Goal: Use online tool/utility: Utilize a website feature to perform a specific function

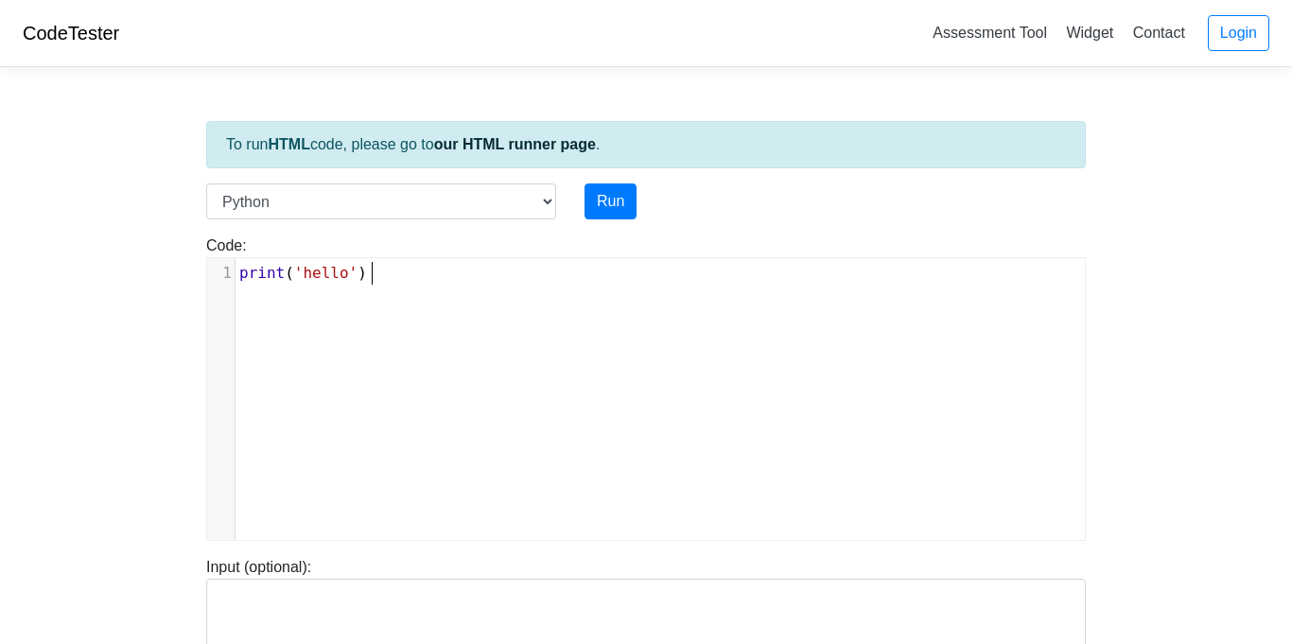
scroll to position [8, 0]
type textarea "print('hello')"
drag, startPoint x: 412, startPoint y: 274, endPoint x: 71, endPoint y: 240, distance: 343.1
click at [71, 240] on body "CodeTester Assessment Tool Widget Contact Login To run HTML code, please go to …" at bounding box center [646, 504] width 1292 height 1009
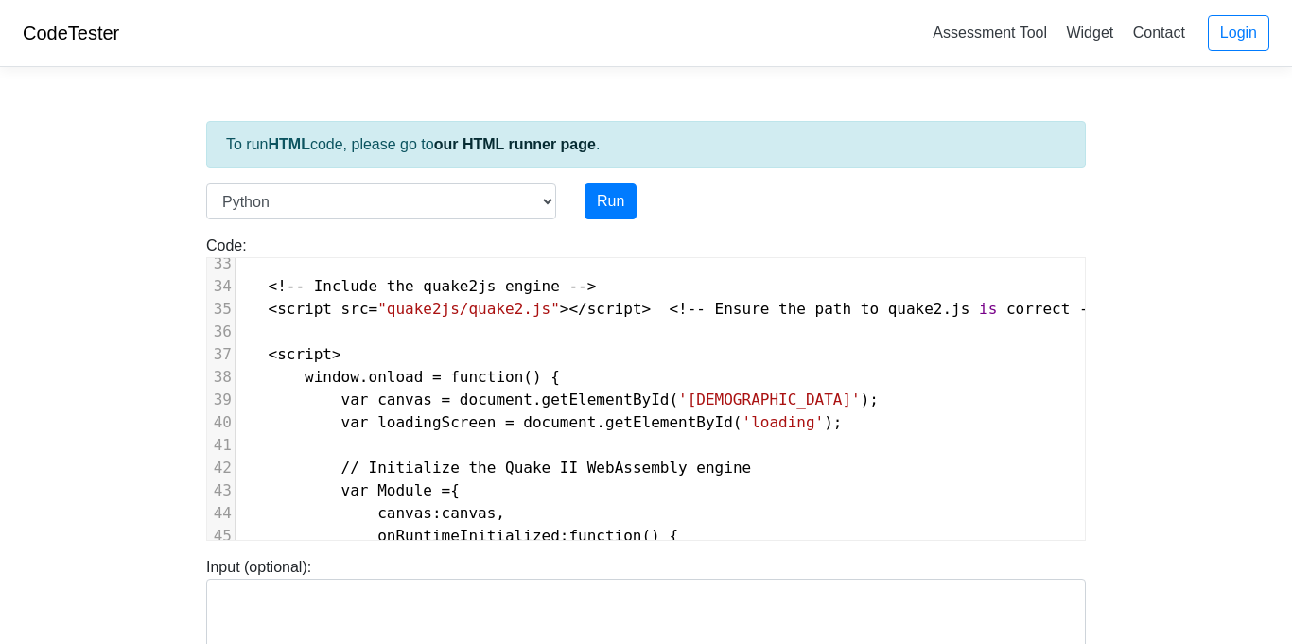
scroll to position [731, 10]
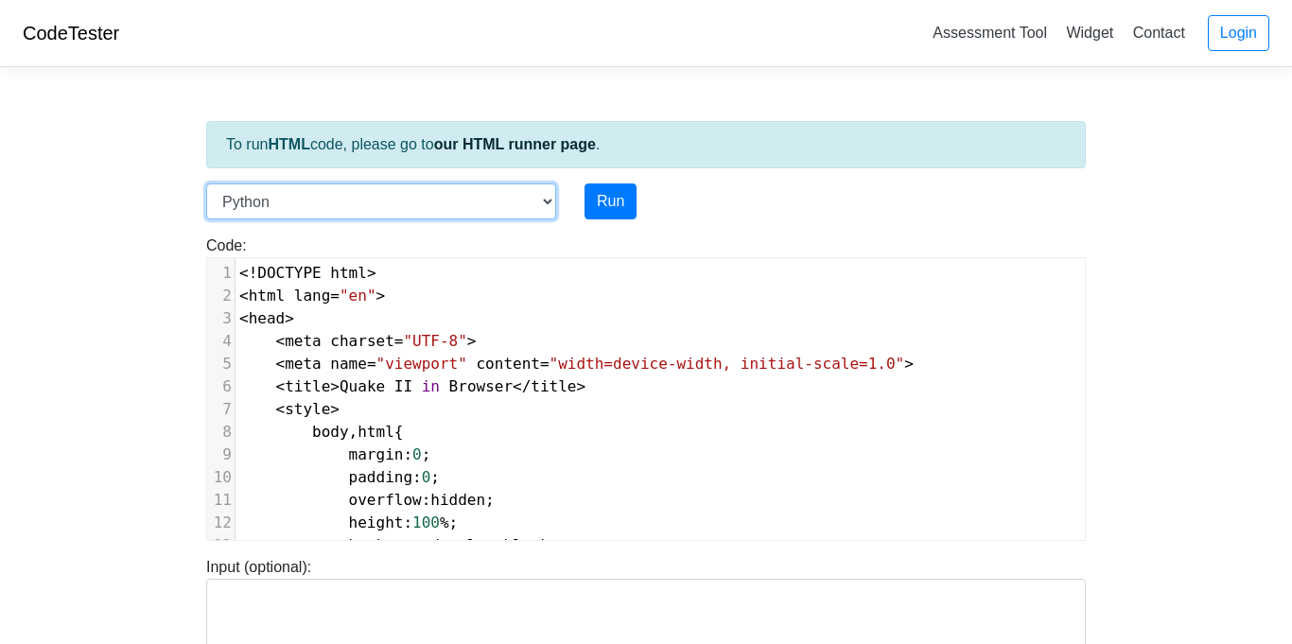
click at [453, 195] on select "C C++ Go Java Javascript Python Ruby" at bounding box center [381, 201] width 350 height 36
click at [294, 141] on strong "HTML" at bounding box center [289, 144] width 42 height 16
click at [497, 136] on link "our HTML runner page" at bounding box center [515, 144] width 162 height 16
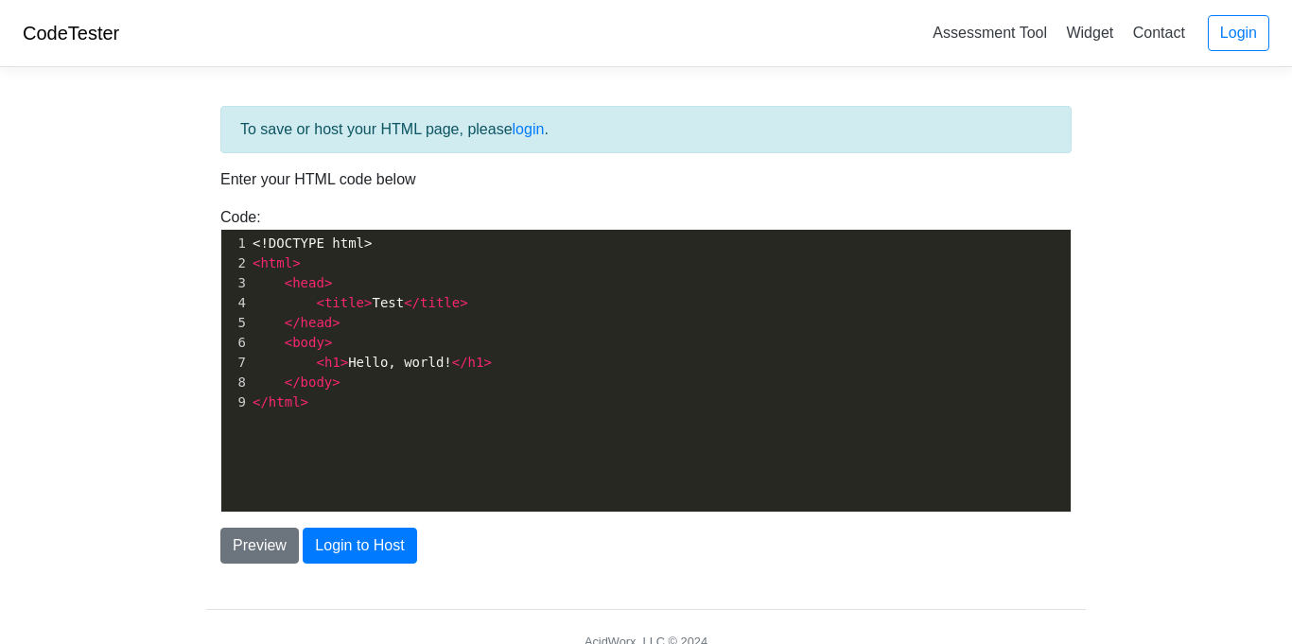
drag, startPoint x: 0, startPoint y: 0, endPoint x: 337, endPoint y: 431, distance: 547.1
click at [337, 431] on div "To save or host your HTML page, please login . Enter your HTML code below Code:…" at bounding box center [646, 335] width 880 height 458
click at [355, 427] on div "xxxxxxxxxx 1 <!DOCTYPE html> 2 < html > 3 < head > 4 < title > Test </ title > …" at bounding box center [660, 385] width 878 height 310
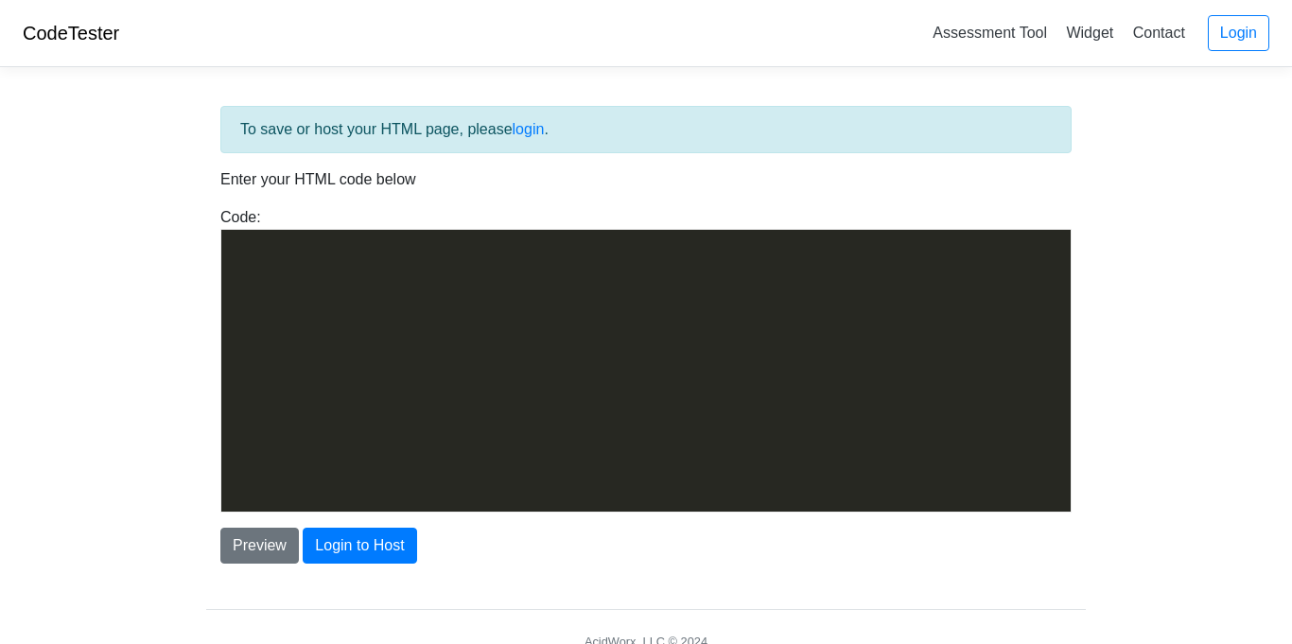
scroll to position [1056, 0]
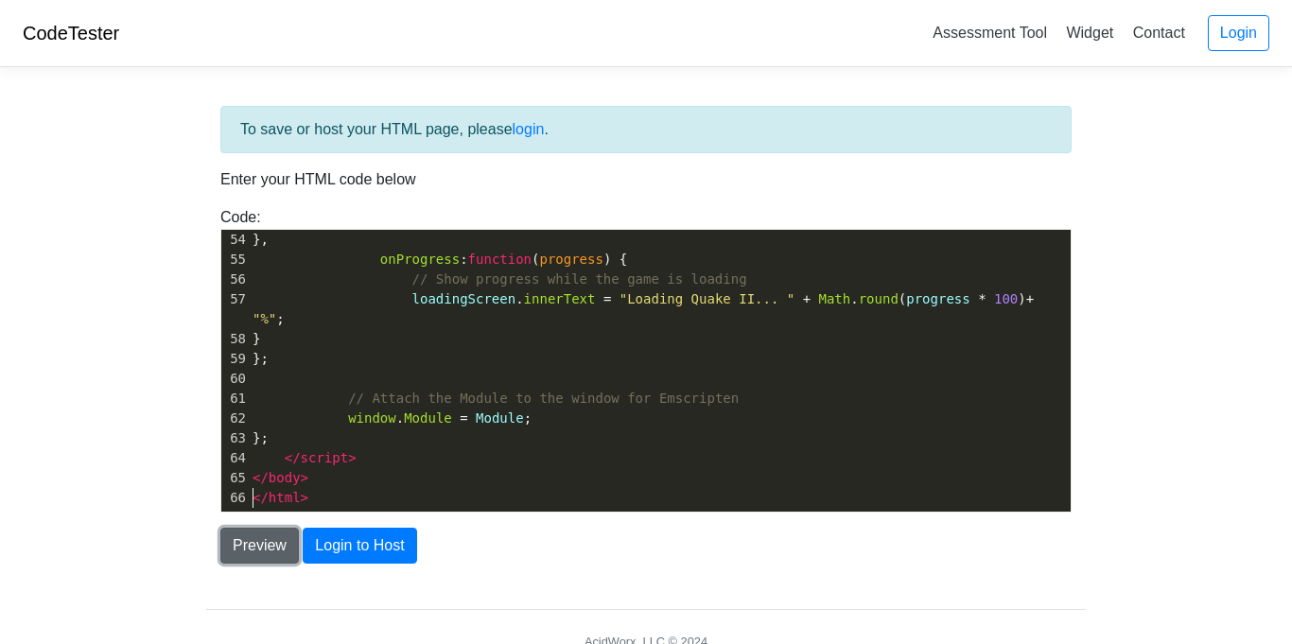
click at [275, 548] on button "Preview" at bounding box center [259, 546] width 78 height 36
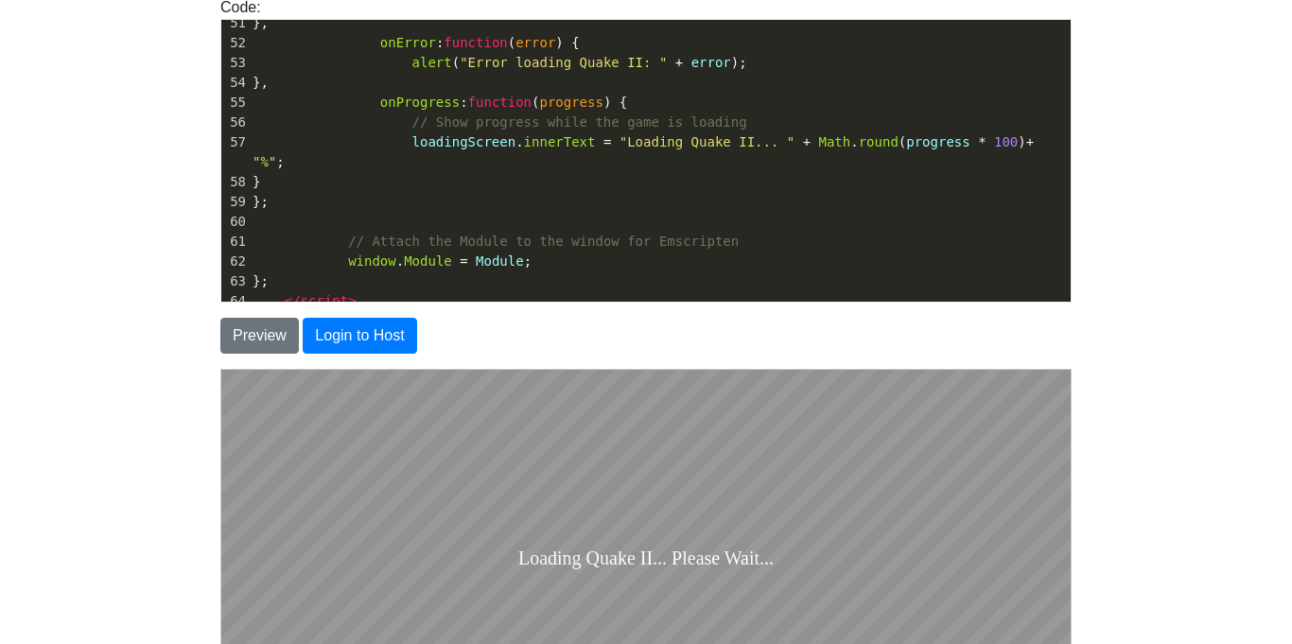
scroll to position [1003, 0]
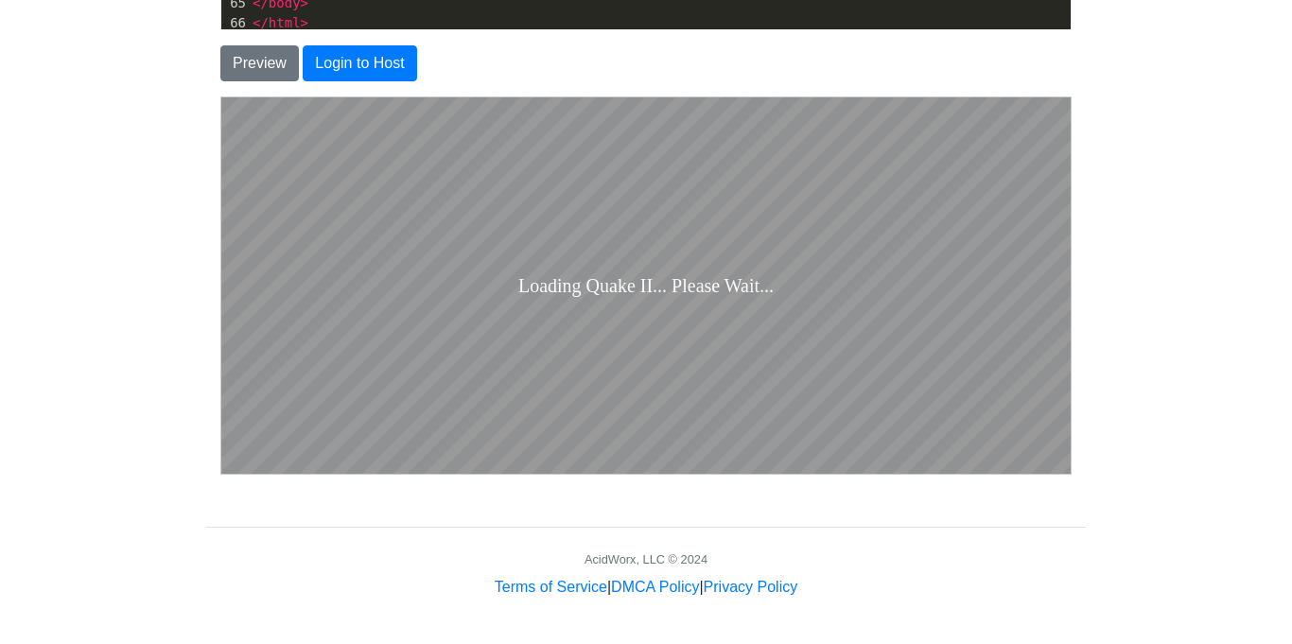
click at [655, 277] on div "Loading Quake II... Please Wait..." at bounding box center [644, 285] width 255 height 22
click at [291, 74] on button "Preview" at bounding box center [259, 63] width 78 height 36
click at [493, 335] on body "Loading Quake II... Please Wait..." at bounding box center [644, 284] width 849 height 376
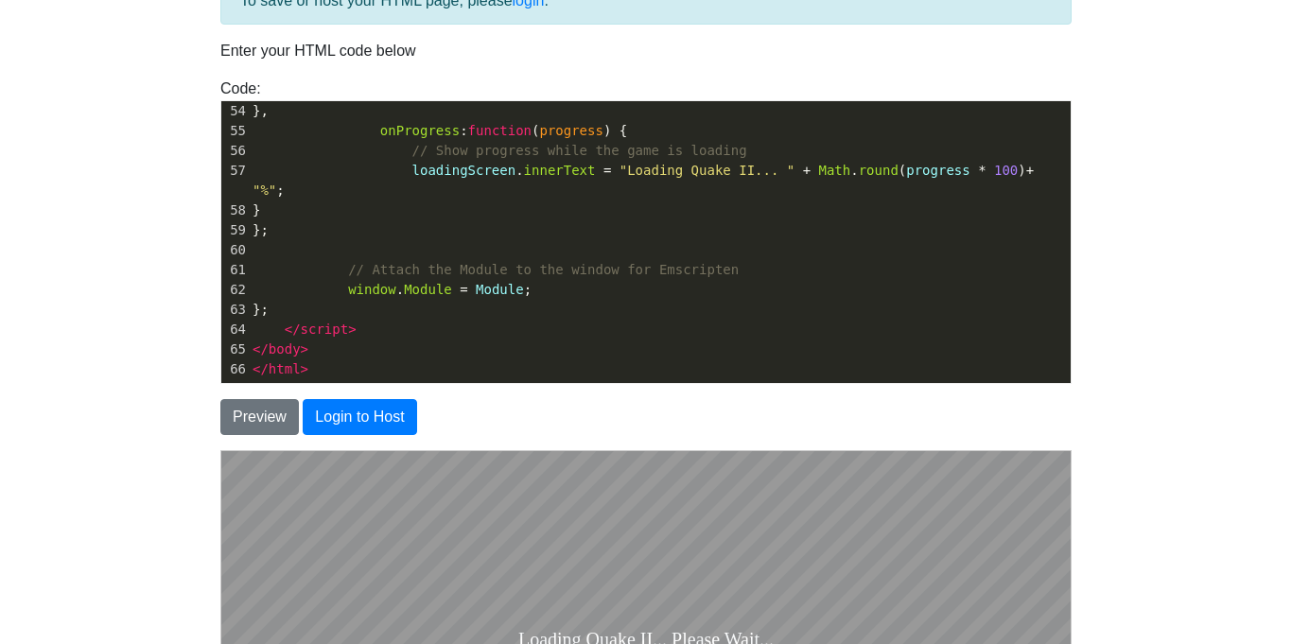
scroll to position [141, 0]
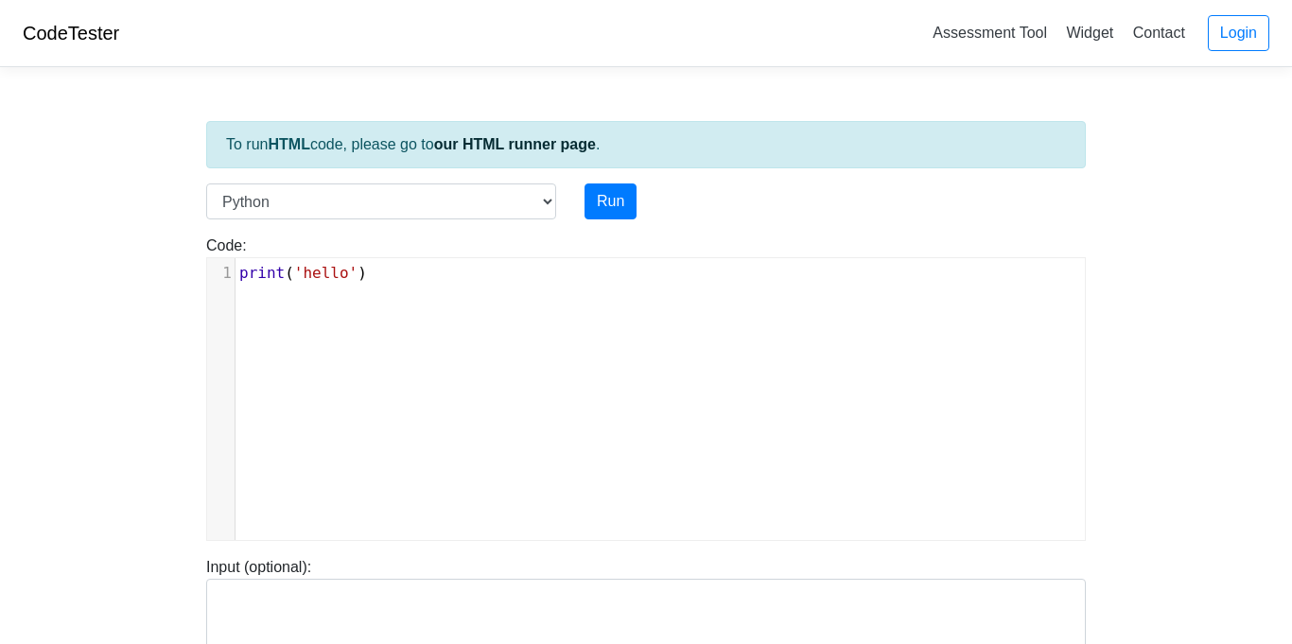
scroll to position [8, 0]
type textarea "')"
drag, startPoint x: 384, startPoint y: 274, endPoint x: 35, endPoint y: 288, distance: 349.2
click at [35, 288] on body "CodeTester Assessment Tool Widget Contact Login To run HTML code, please go to …" at bounding box center [646, 504] width 1292 height 1009
click at [243, 209] on select "C C++ Go Java Javascript Python Ruby" at bounding box center [381, 201] width 350 height 36
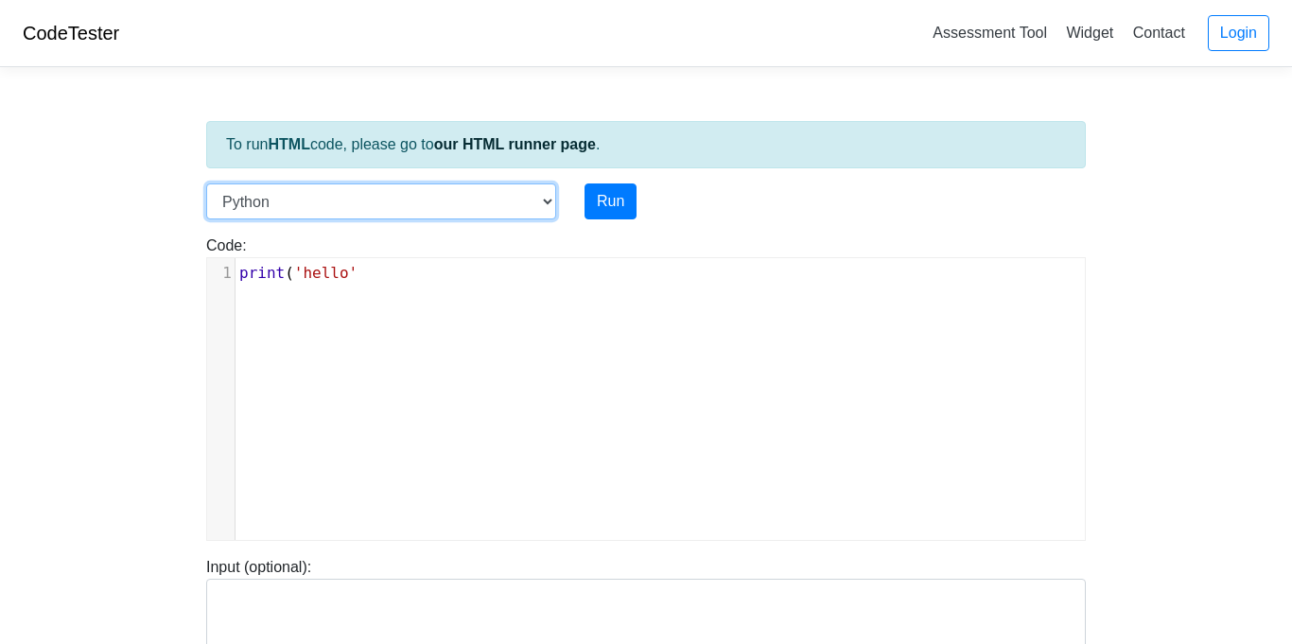
select select "javascript"
click at [206, 183] on select "C C++ Go Java Javascript Python Ruby" at bounding box center [381, 201] width 350 height 36
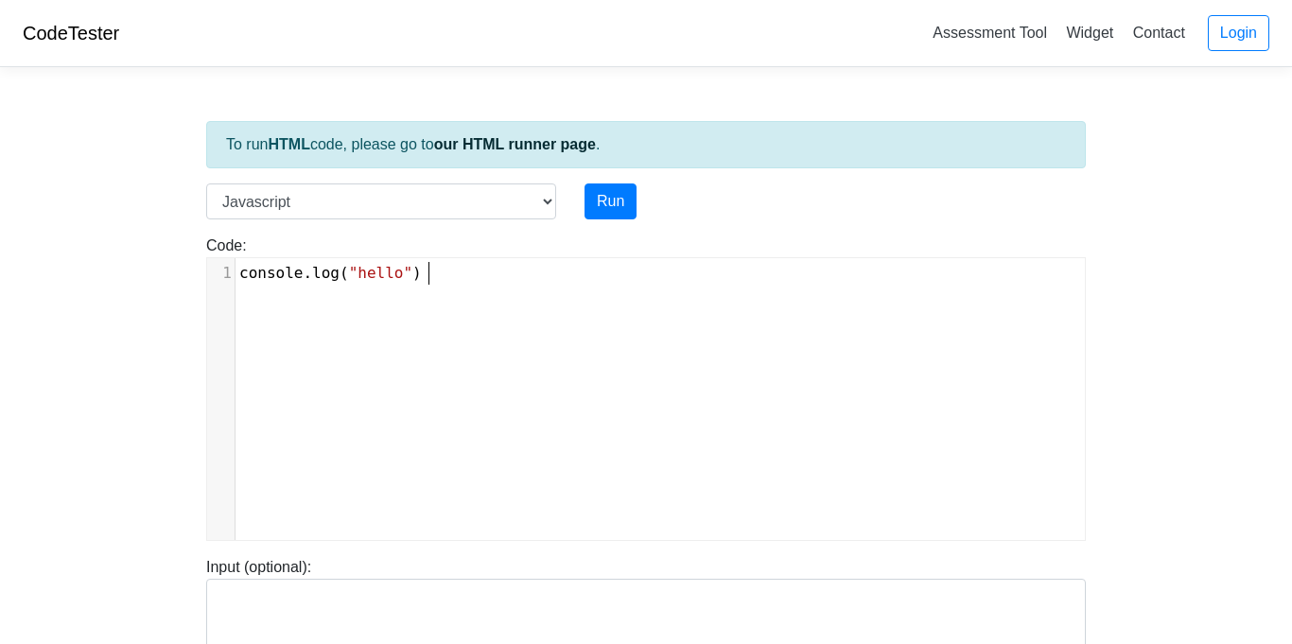
click at [437, 278] on pre "console . log ( "hello" )" at bounding box center [659, 273] width 849 height 23
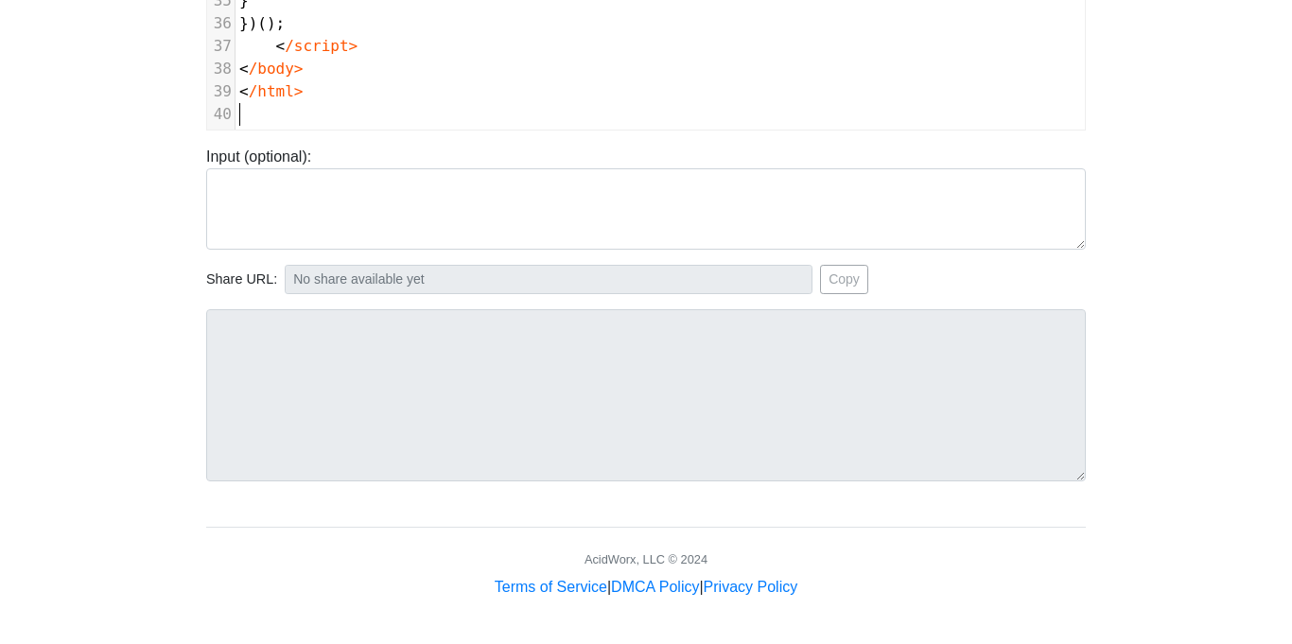
scroll to position [0, 0]
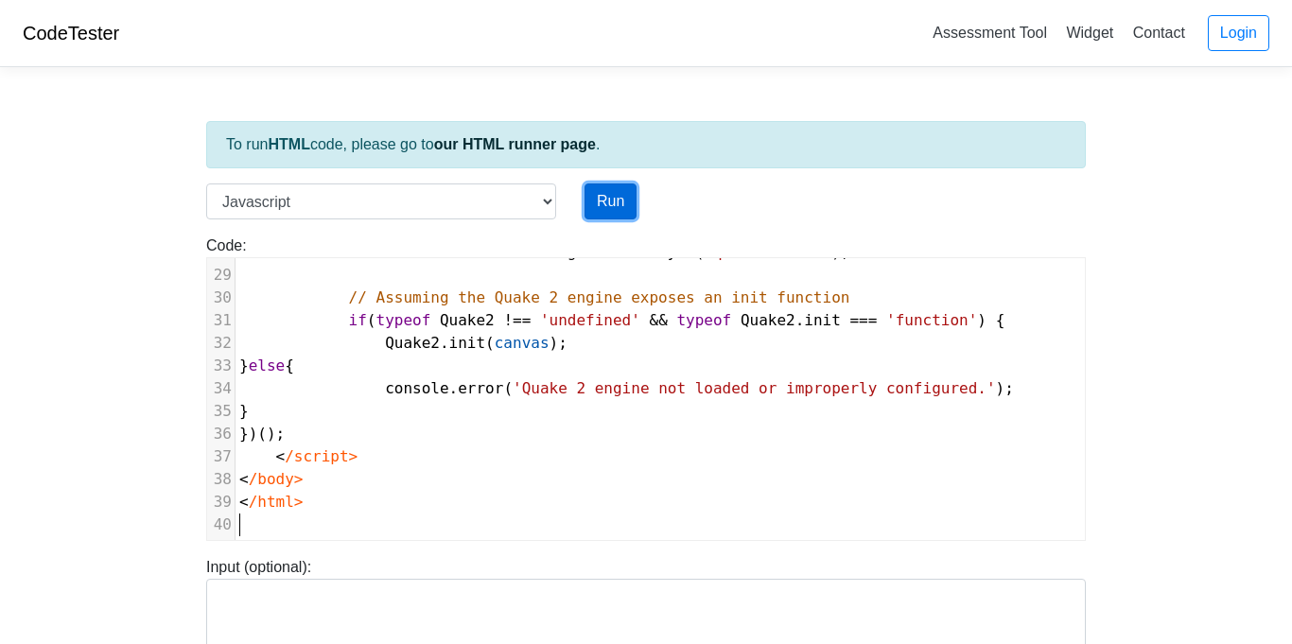
click at [601, 208] on button "Run" at bounding box center [610, 201] width 52 height 36
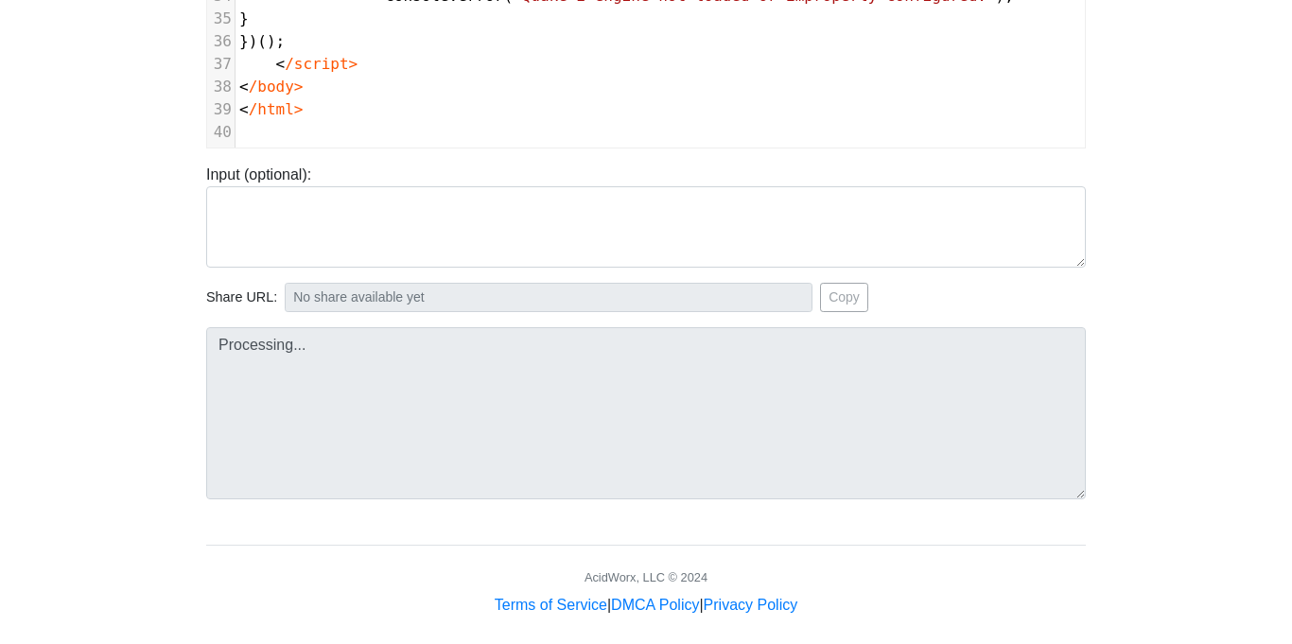
scroll to position [410, 0]
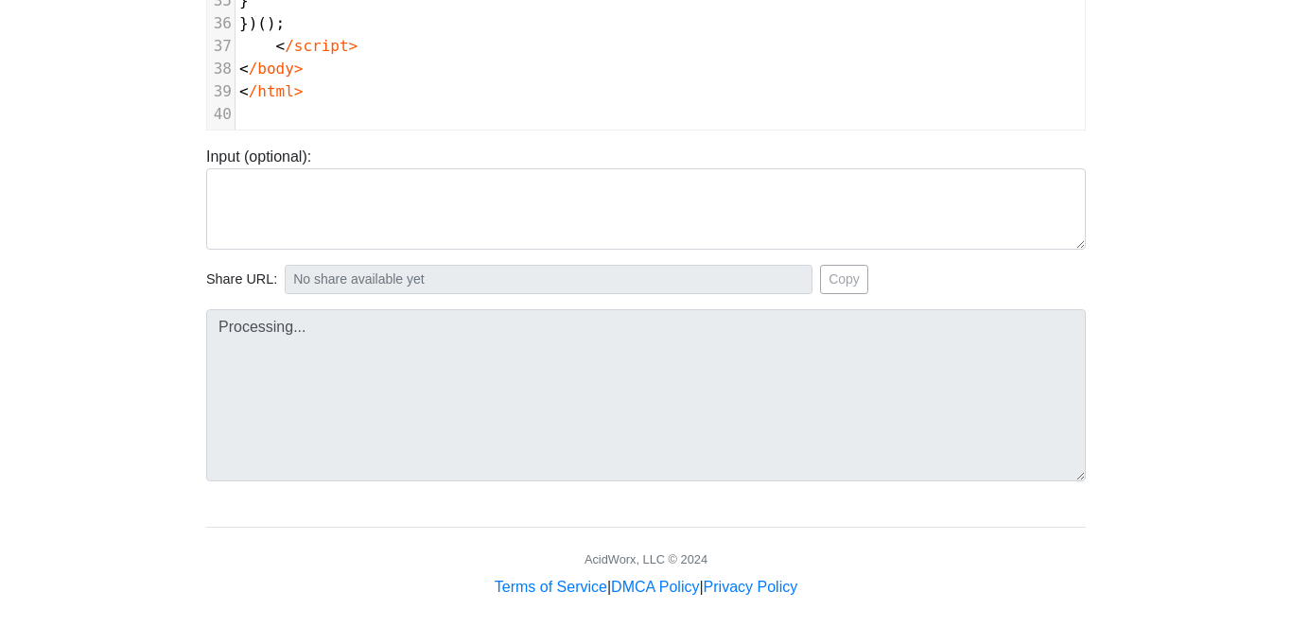
type input "https://codetester.io/runner?s=oqXxD8JJXJ"
type textarea "Submission status: Runtime Error (NZEC) Stderr: /box/script.js:1 <!DOCTYPE html…"
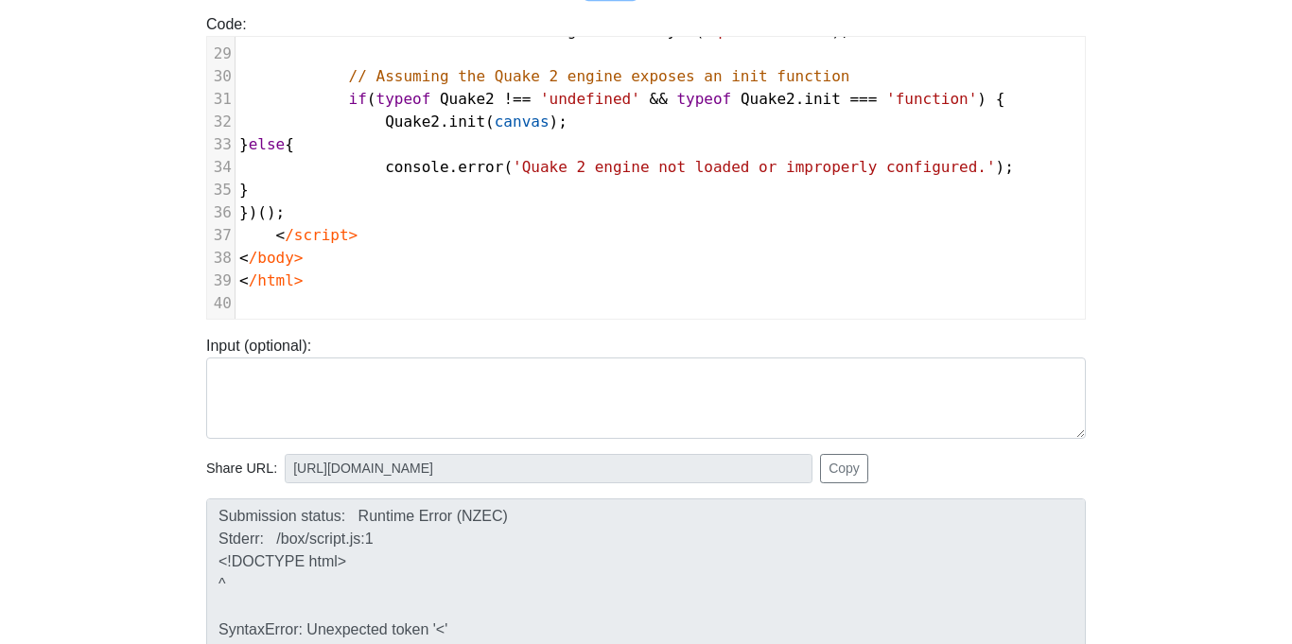
scroll to position [0, 0]
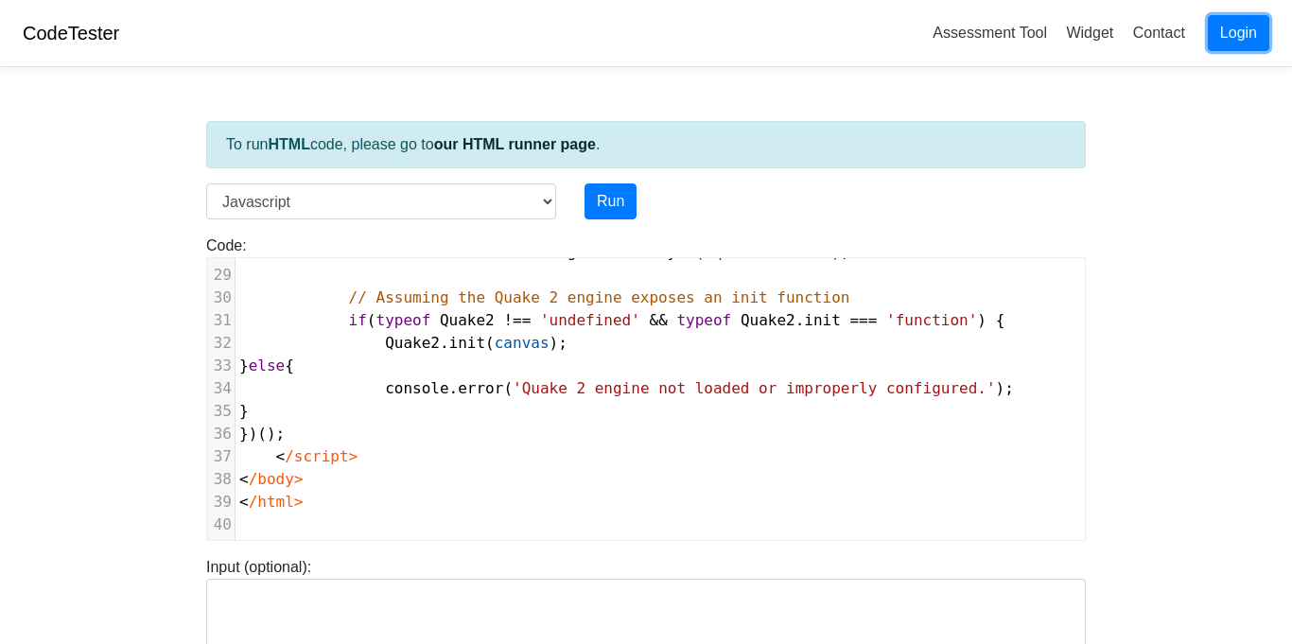
click at [1245, 32] on link "Login" at bounding box center [1238, 33] width 61 height 36
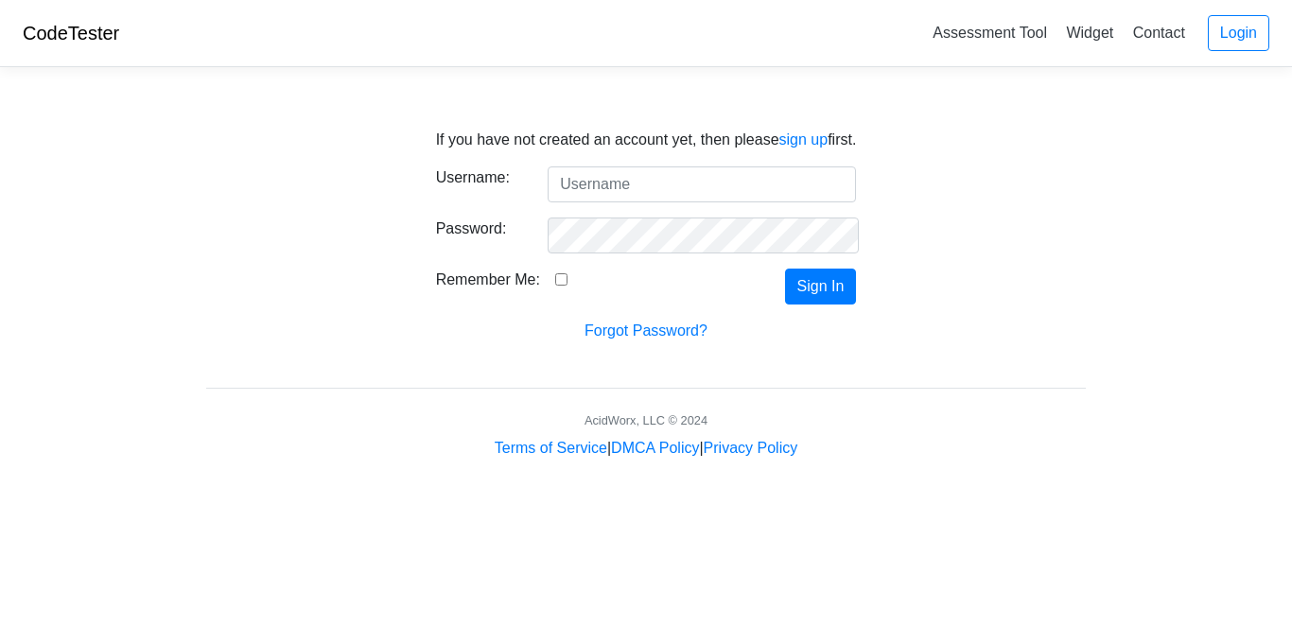
click at [683, 192] on input "Username:" at bounding box center [702, 184] width 308 height 36
click at [793, 142] on link "sign up" at bounding box center [803, 139] width 49 height 16
